Goal: Find specific page/section: Find specific page/section

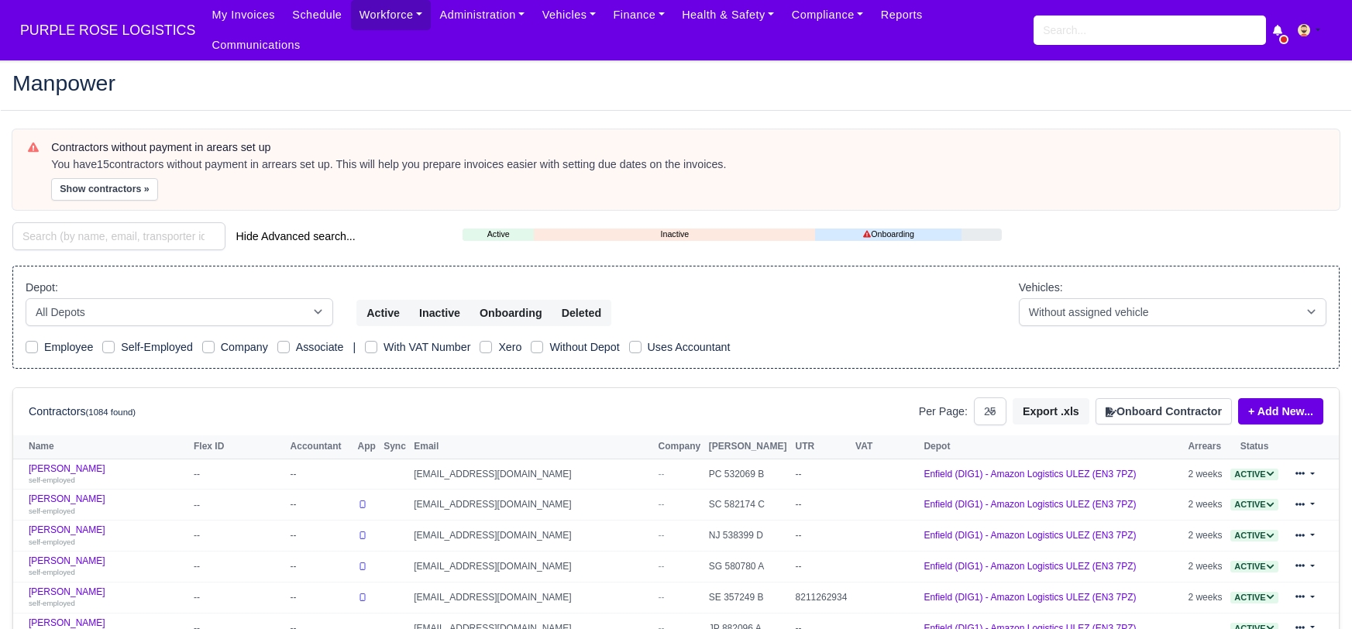
select select "25"
paste input "Mackevicius Vytautas"
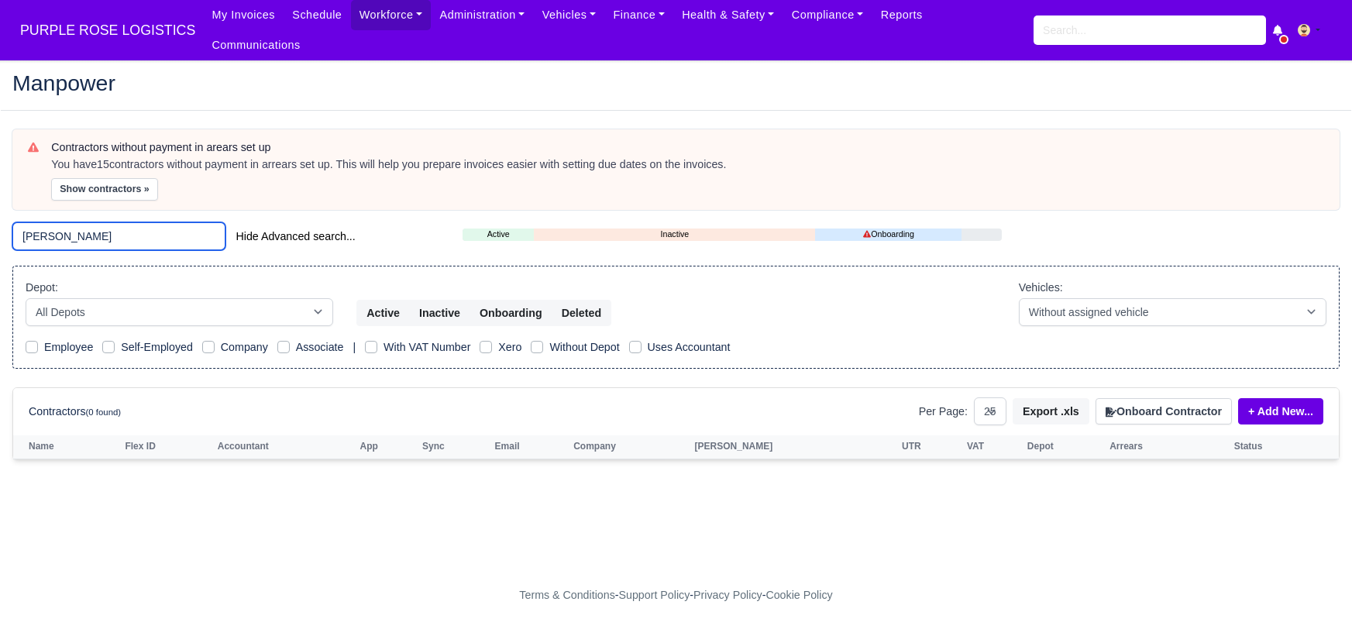
drag, startPoint x: 150, startPoint y: 220, endPoint x: 84, endPoint y: 216, distance: 66.0
click at [84, 222] on input "Mackevicius Vytautas" at bounding box center [118, 236] width 213 height 28
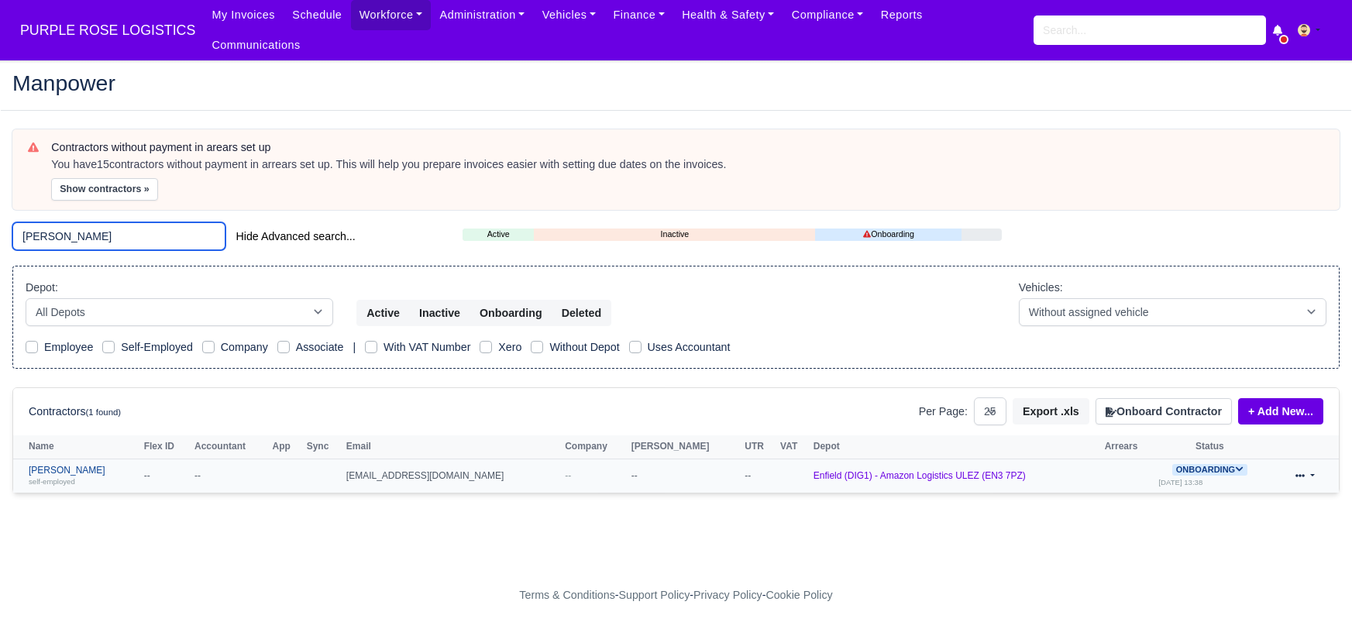
type input "Mackevicius"
click at [69, 465] on link "Vytautas Mackevicius self-employed" at bounding box center [83, 476] width 108 height 22
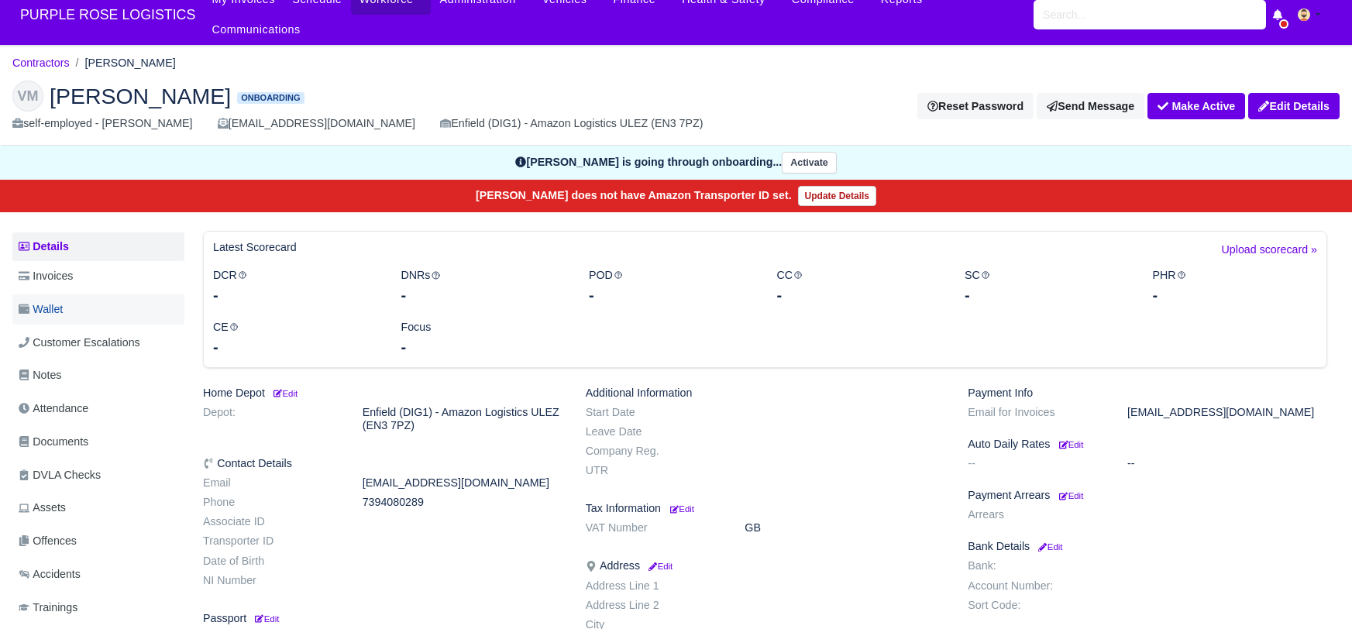
scroll to position [8, 0]
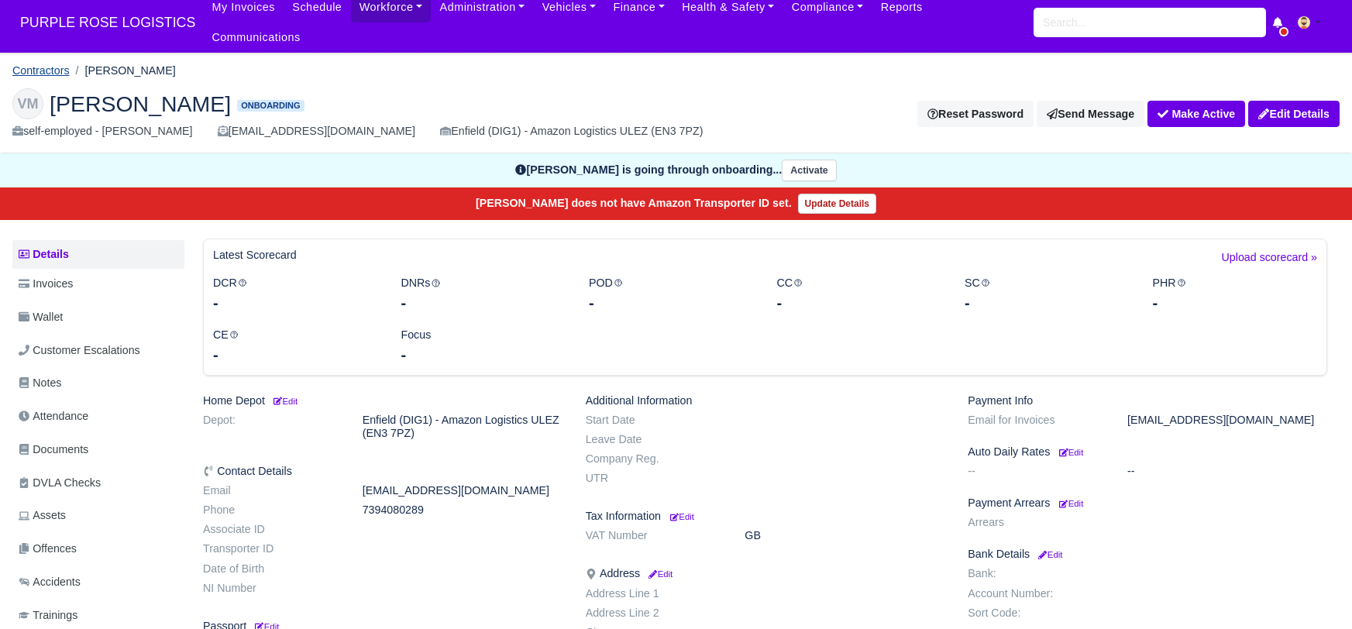
click at [38, 64] on link "Contractors" at bounding box center [40, 70] width 57 height 12
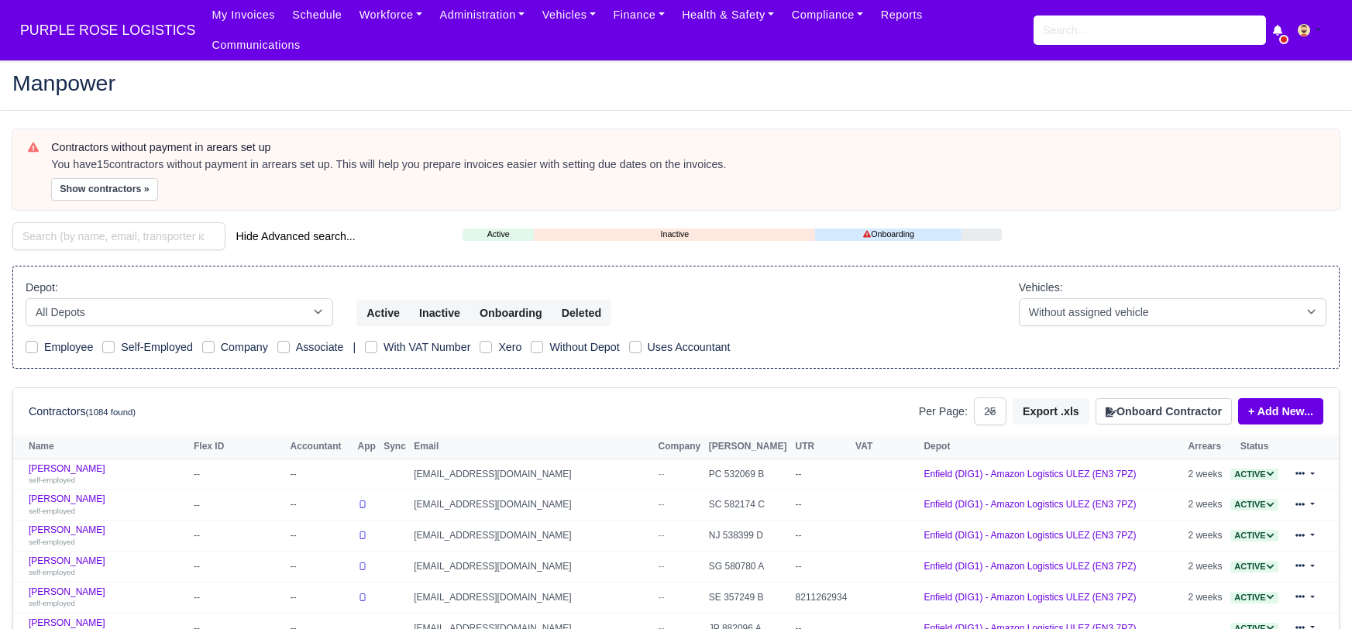
select select "25"
click at [88, 222] on input "search" at bounding box center [118, 236] width 213 height 28
paste input "mohammed husain"
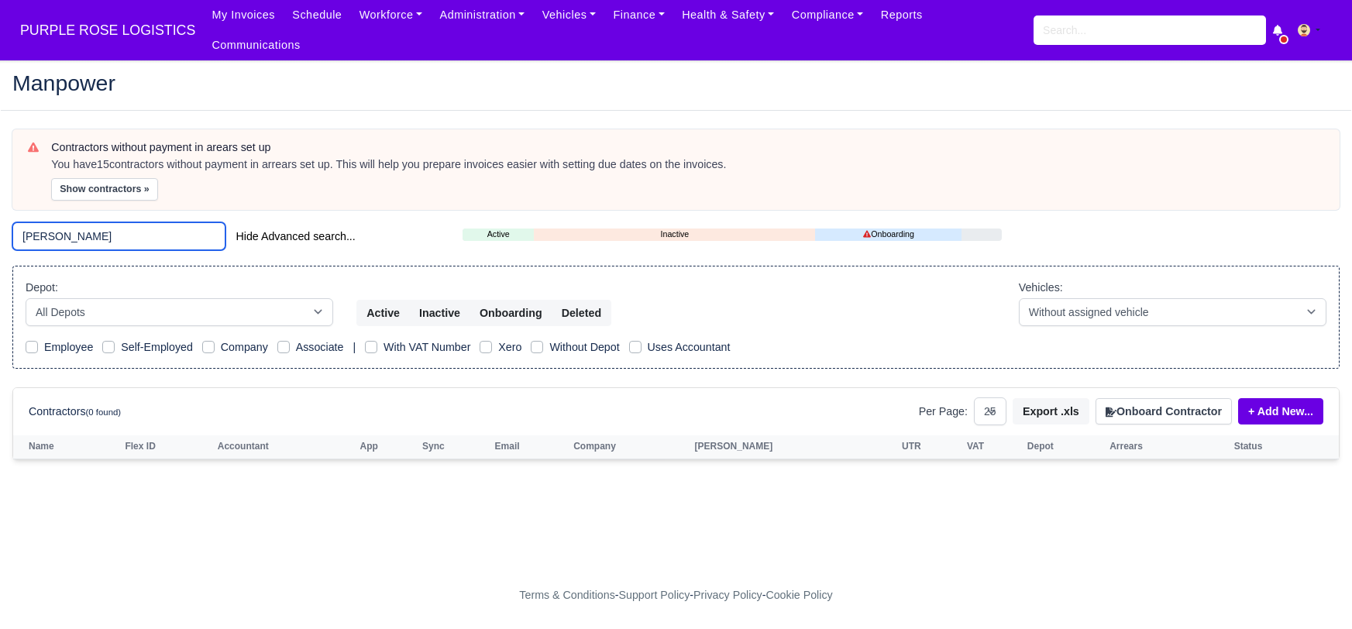
drag, startPoint x: 140, startPoint y: 219, endPoint x: 82, endPoint y: 215, distance: 58.2
click at [82, 222] on input "mohammed husain" at bounding box center [118, 236] width 213 height 28
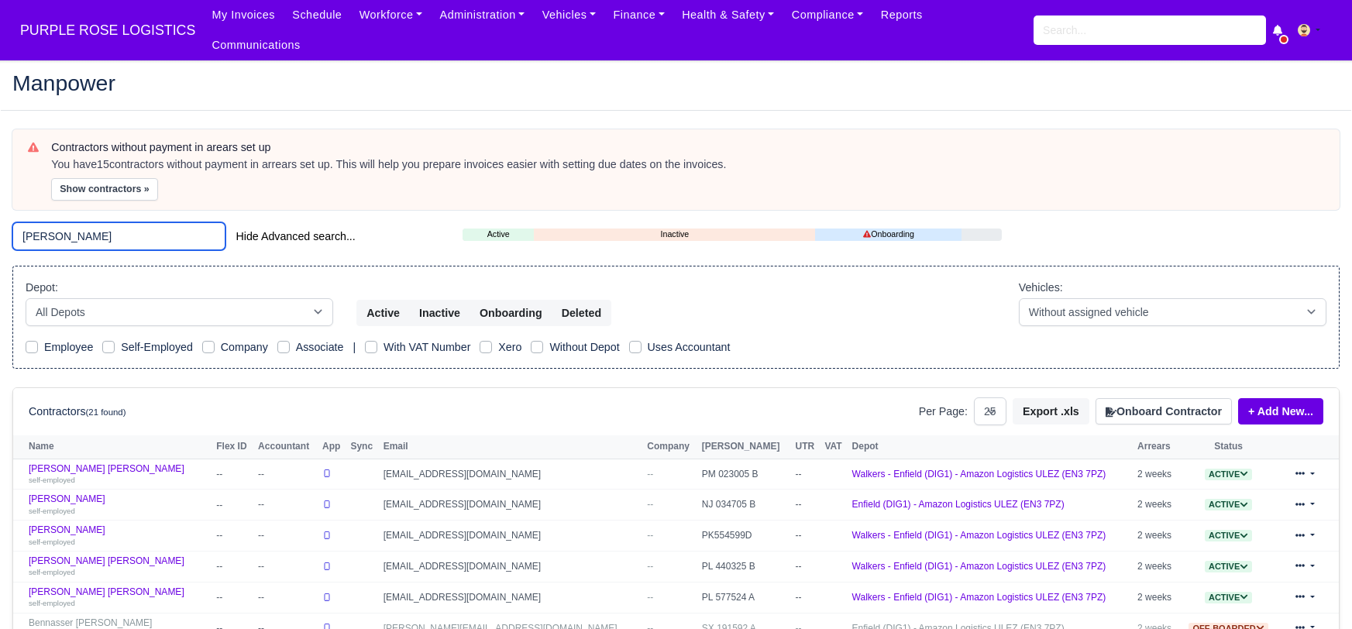
click at [118, 222] on input "mohammed" at bounding box center [118, 236] width 213 height 28
type input "m"
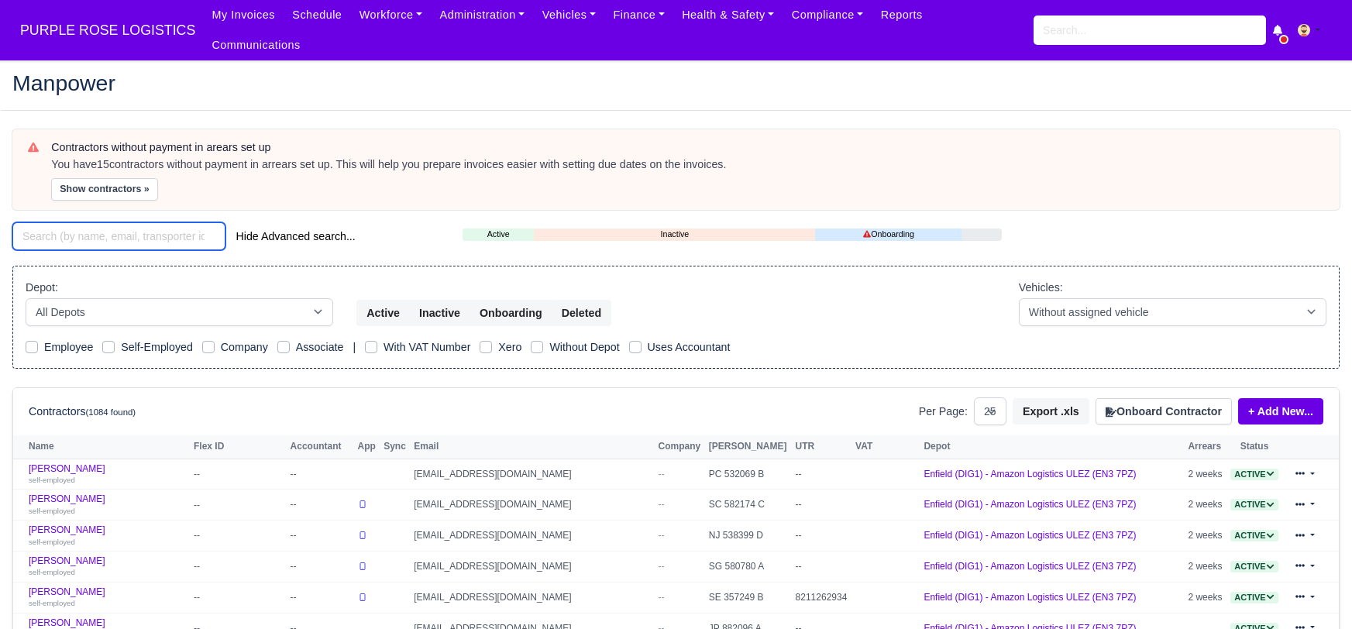
click at [65, 222] on input "search" at bounding box center [118, 236] width 213 height 28
paste input "Mohammed Adam"
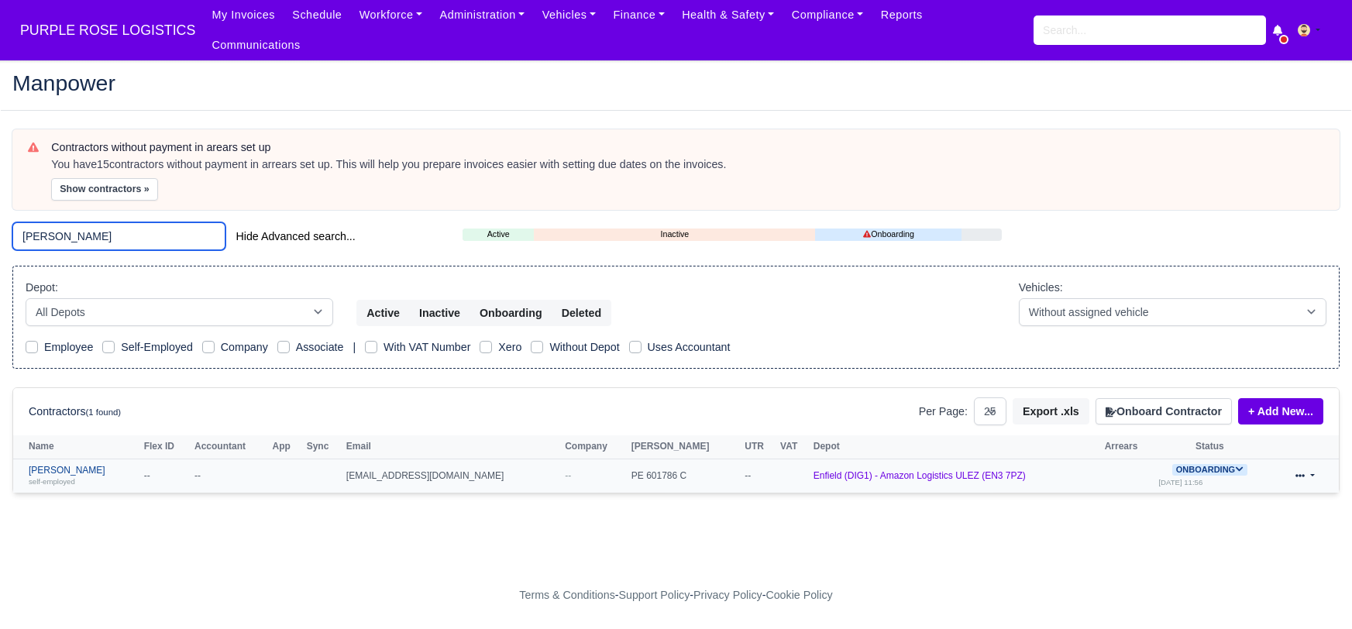
type input "Mohammed Adam"
click at [67, 465] on link "Mohammed Adam self-employed" at bounding box center [83, 476] width 108 height 22
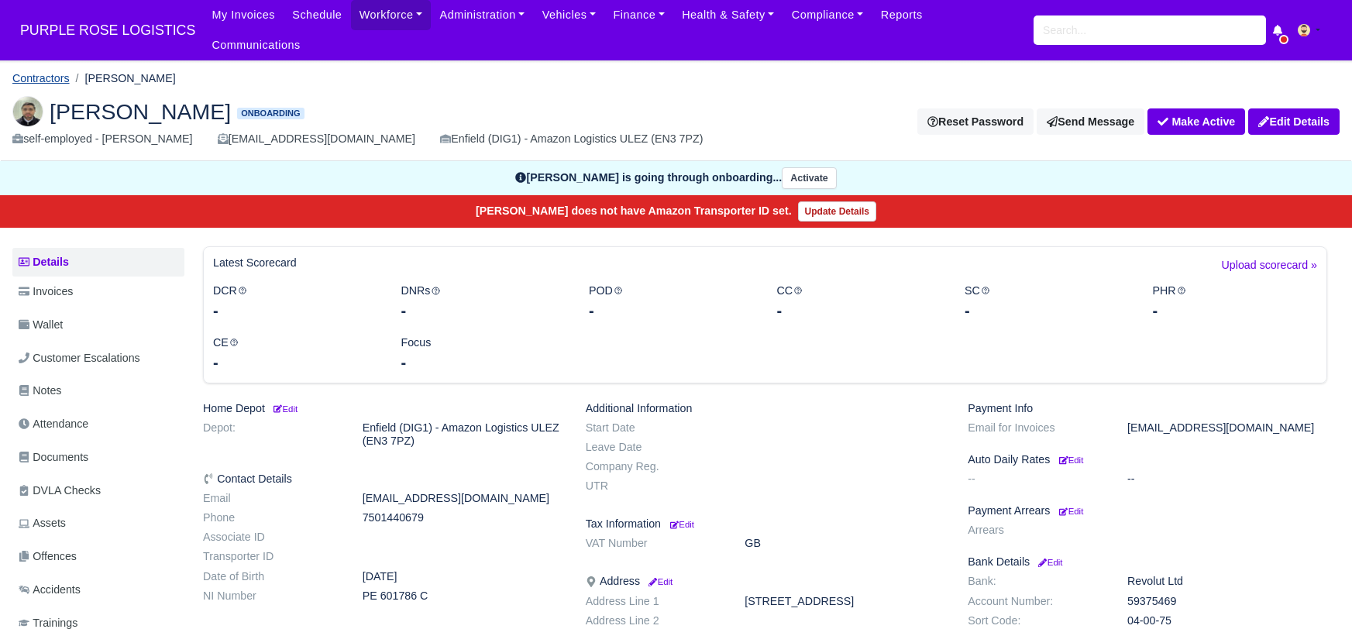
click at [49, 72] on link "Contractors" at bounding box center [40, 78] width 57 height 12
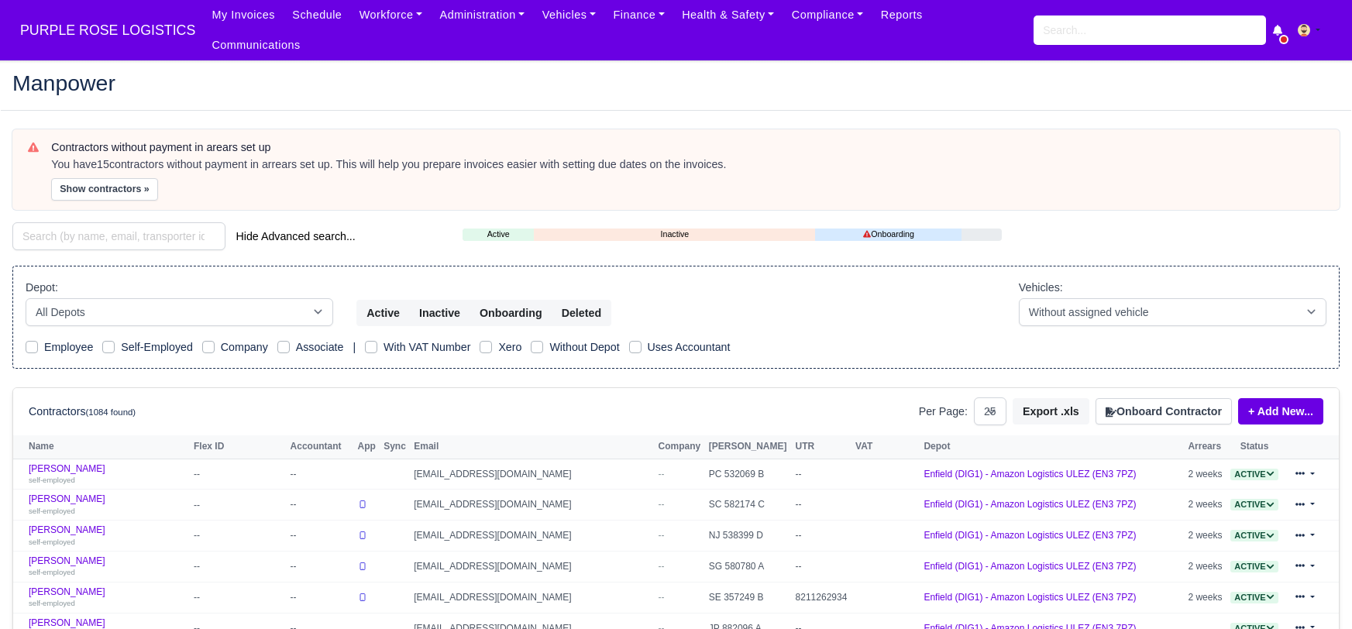
select select "25"
click at [150, 222] on input "search" at bounding box center [118, 236] width 213 height 28
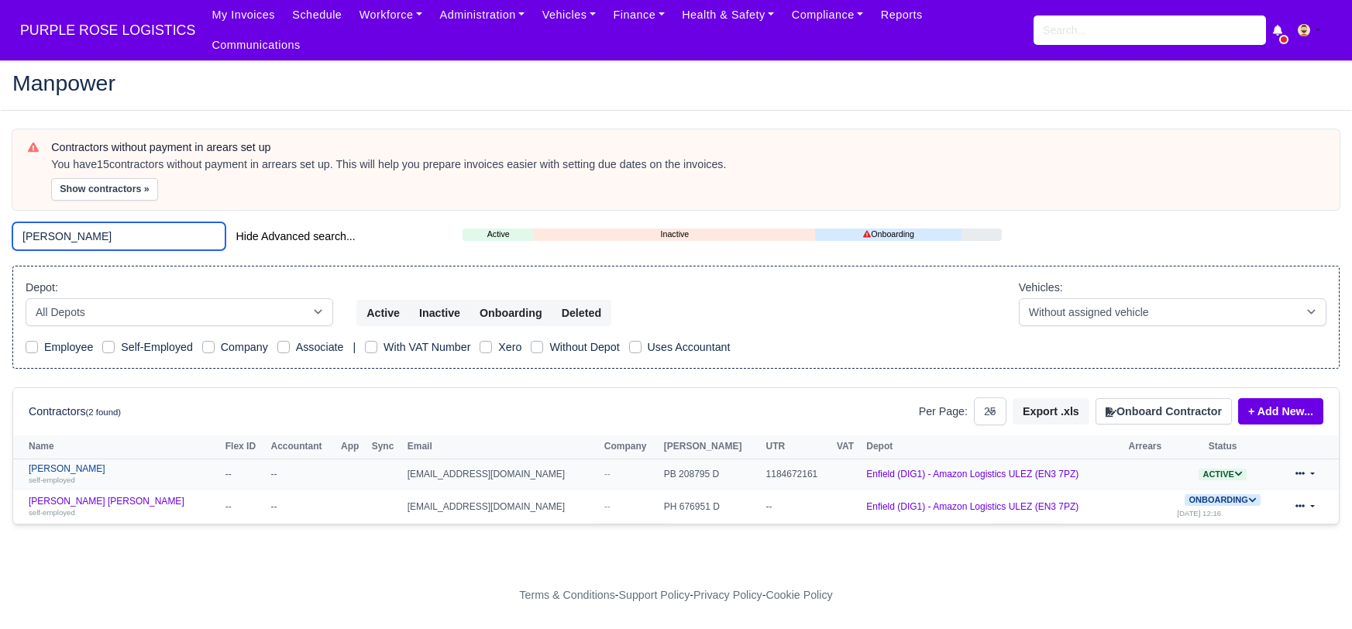
type input "hudson"
click at [77, 463] on link "Theodore Hudson self-employed" at bounding box center [123, 474] width 189 height 22
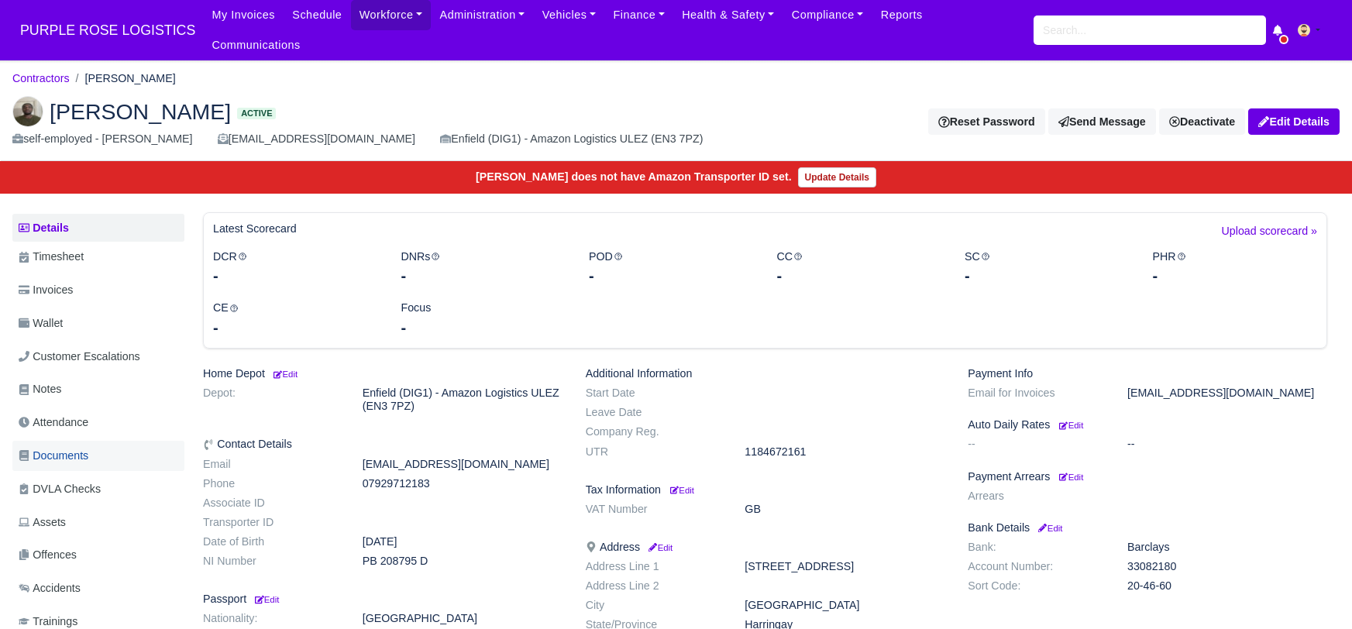
click at [60, 447] on span "Documents" at bounding box center [54, 456] width 70 height 18
